Goal: Task Accomplishment & Management: Use online tool/utility

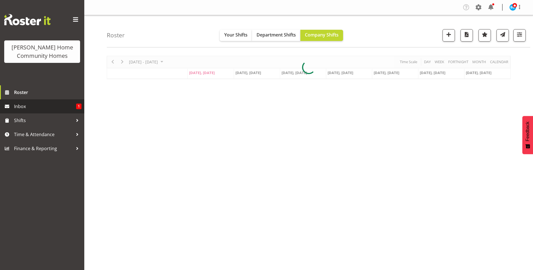
click at [41, 106] on span "Inbox" at bounding box center [45, 106] width 62 height 8
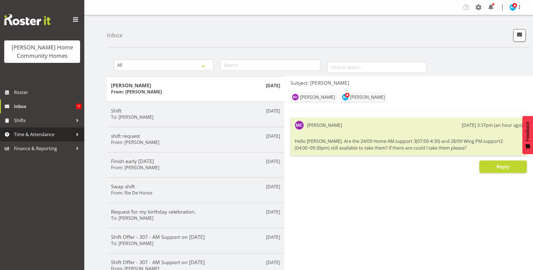
click at [25, 136] on span "Time & Attendance" at bounding box center [43, 134] width 59 height 8
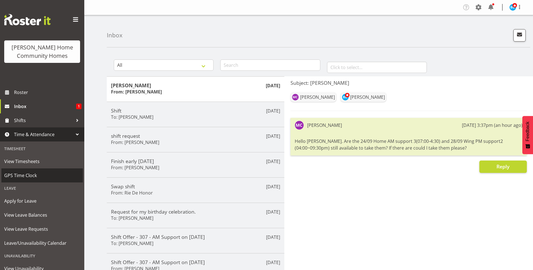
click at [29, 175] on span "GPS Time Clock" at bounding box center [42, 175] width 76 height 8
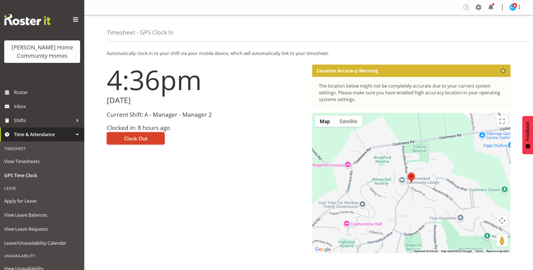
click at [134, 140] on span "Clock Out" at bounding box center [135, 138] width 23 height 7
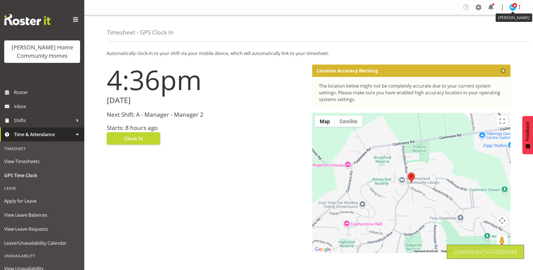
click at [510, 5] on img at bounding box center [512, 7] width 7 height 7
click at [493, 27] on link "Log Out" at bounding box center [496, 29] width 54 height 10
